Goal: Find specific page/section: Find specific page/section

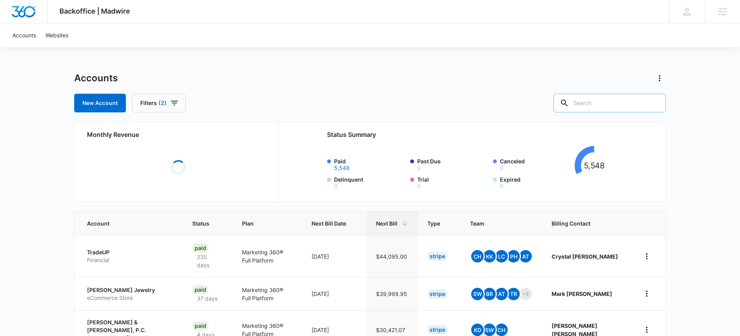
click at [604, 104] on input "text" at bounding box center [609, 103] width 112 height 19
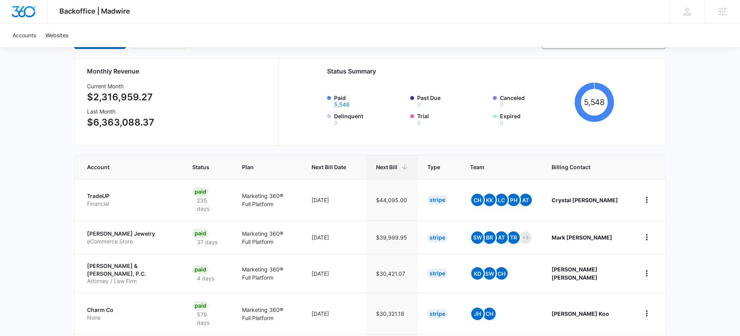
scroll to position [64, 0]
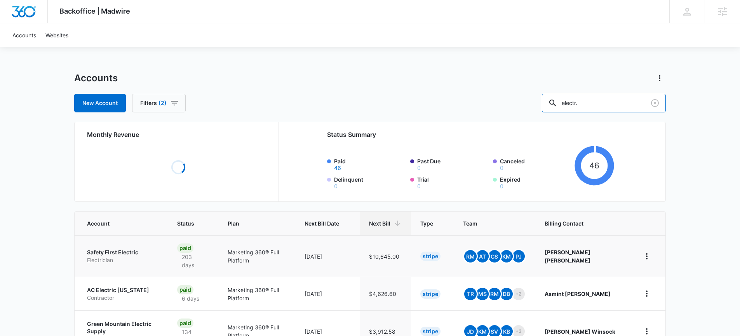
type input "electr."
click at [118, 249] on td "Safety First Electric Electrician" at bounding box center [121, 256] width 93 height 42
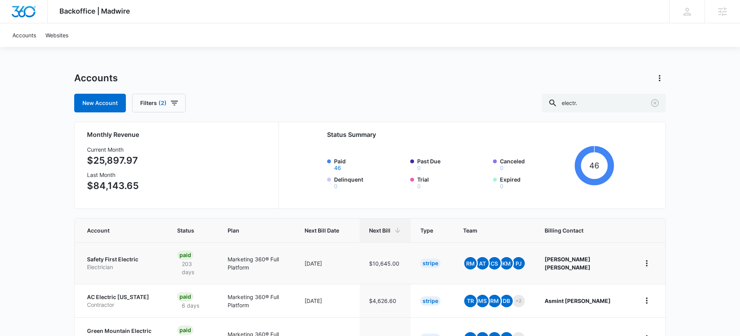
click at [104, 255] on p "Safety First Electric" at bounding box center [122, 259] width 71 height 8
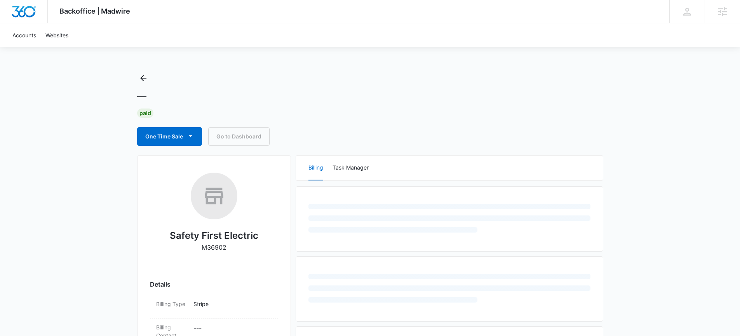
click at [203, 233] on h2 "Safety First Electric" at bounding box center [214, 235] width 89 height 14
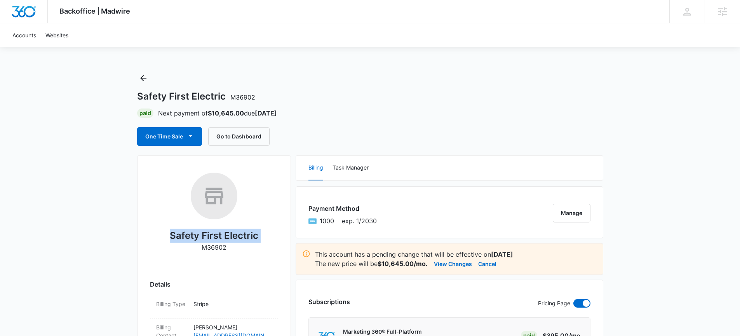
copy h2 "Safety First Electric"
